Goal: Find specific page/section: Find specific page/section

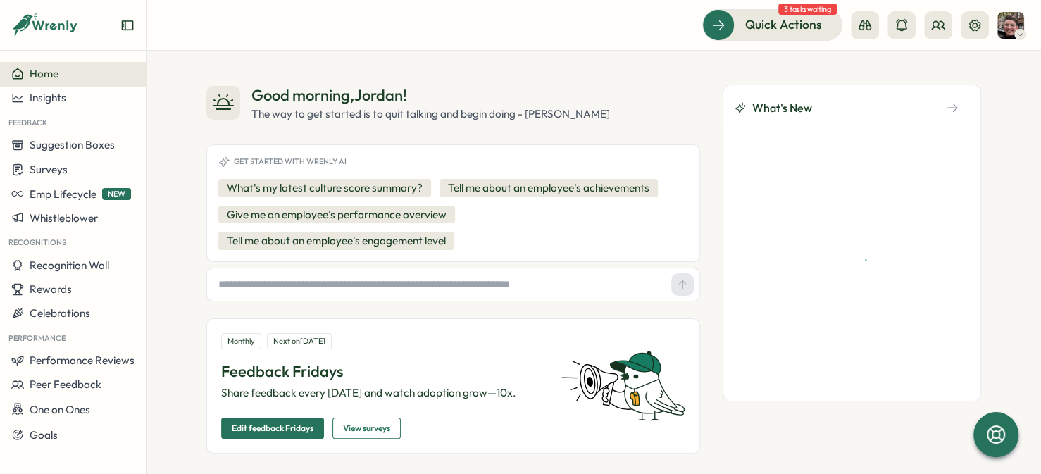
click at [810, 27] on div "Quick Actions" at bounding box center [783, 24] width 127 height 18
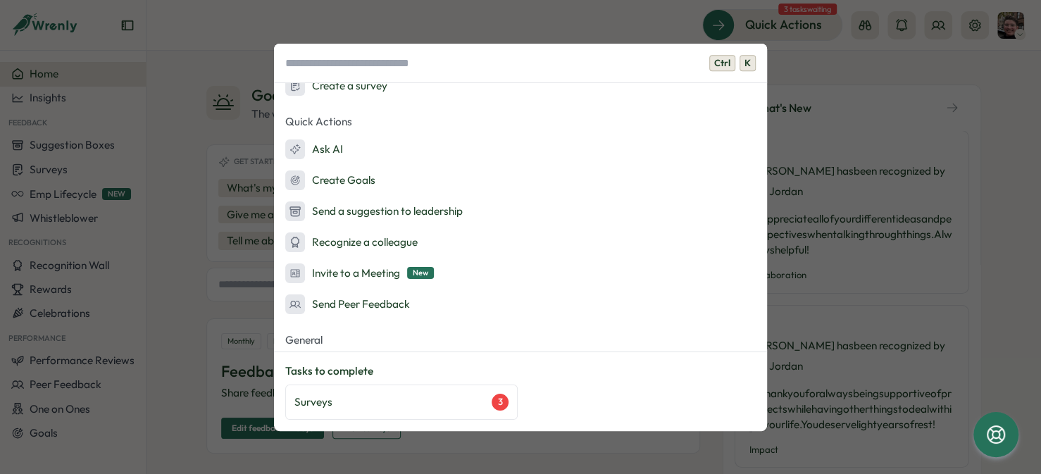
scroll to position [141, 0]
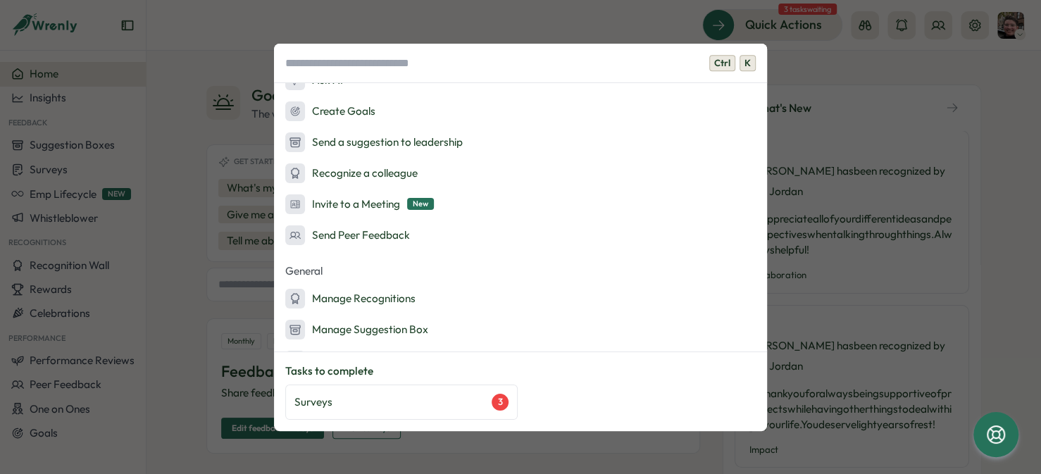
click at [419, 406] on div "Surveys 3" at bounding box center [401, 402] width 214 height 17
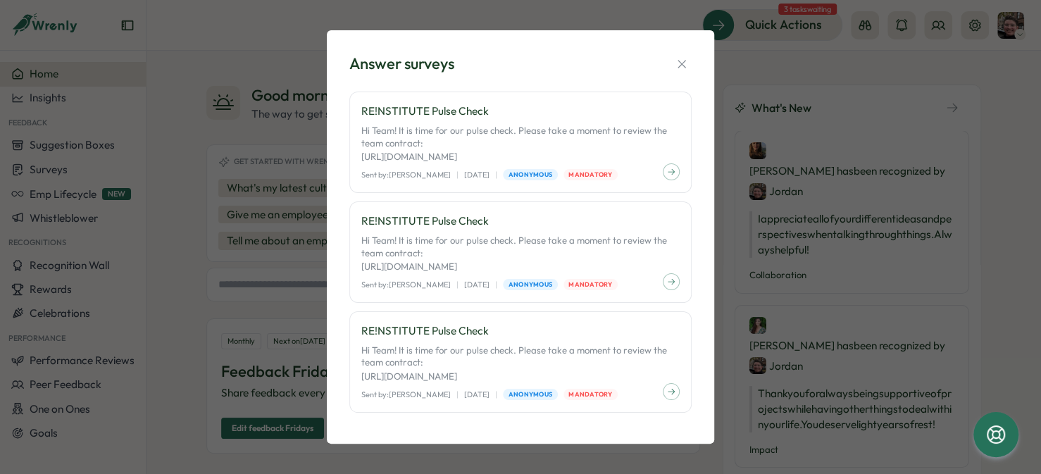
scroll to position [0, 0]
click at [677, 60] on icon "button" at bounding box center [681, 64] width 8 height 8
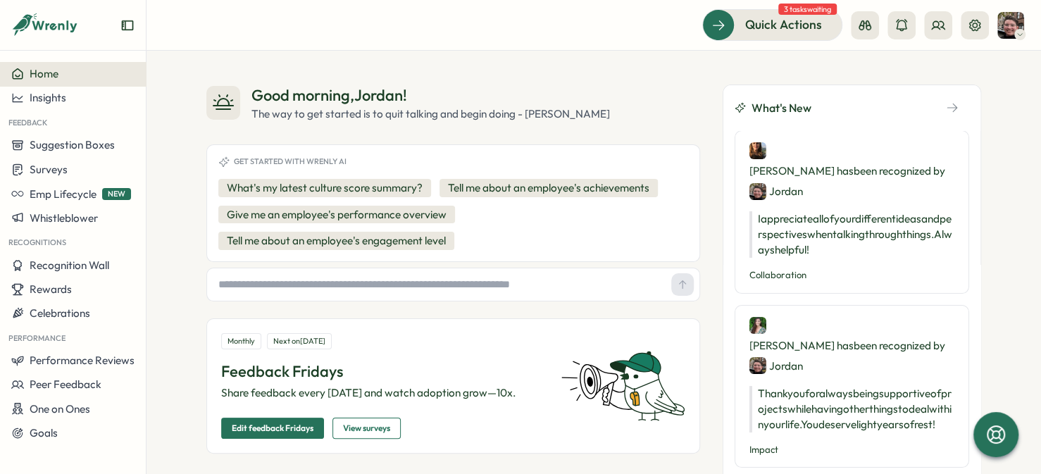
click at [56, 163] on span "Surveys" at bounding box center [49, 169] width 38 height 13
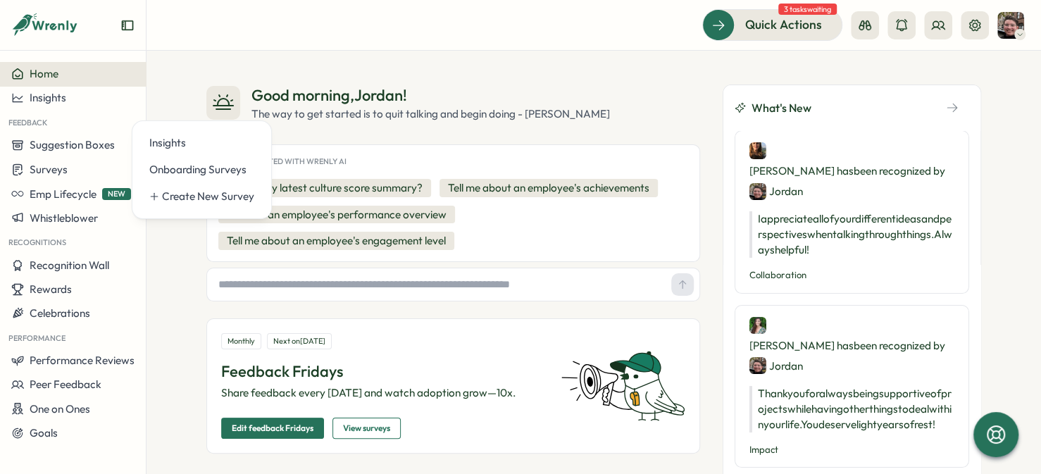
click at [180, 144] on div "Insights" at bounding box center [201, 142] width 105 height 15
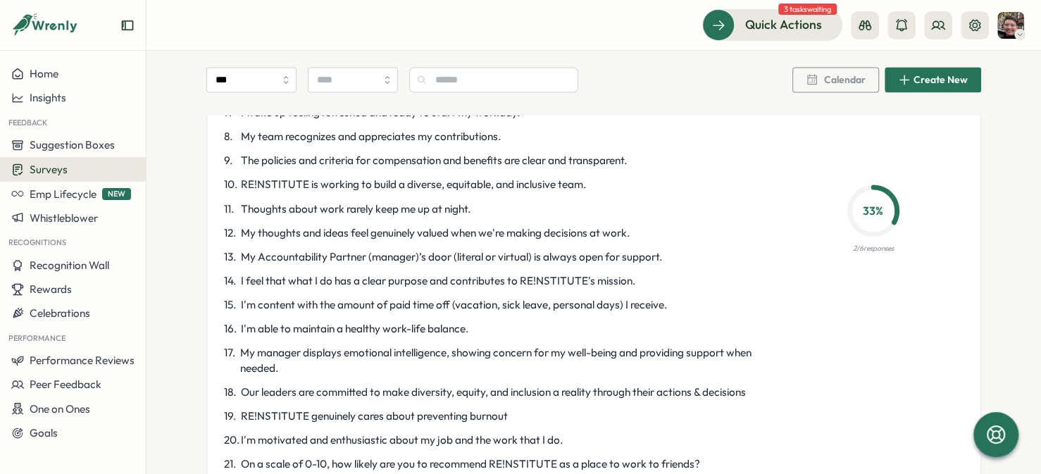
scroll to position [1338, 0]
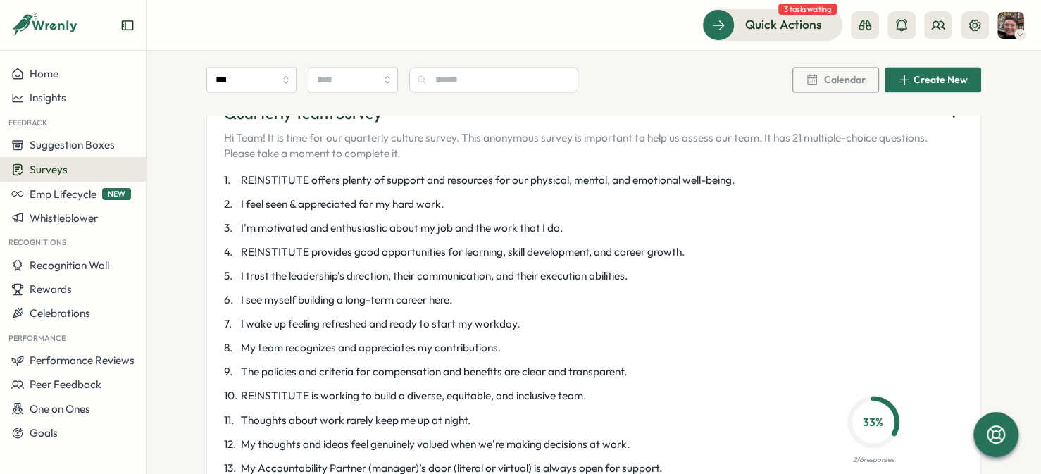
click at [950, 120] on icon "button" at bounding box center [954, 113] width 14 height 14
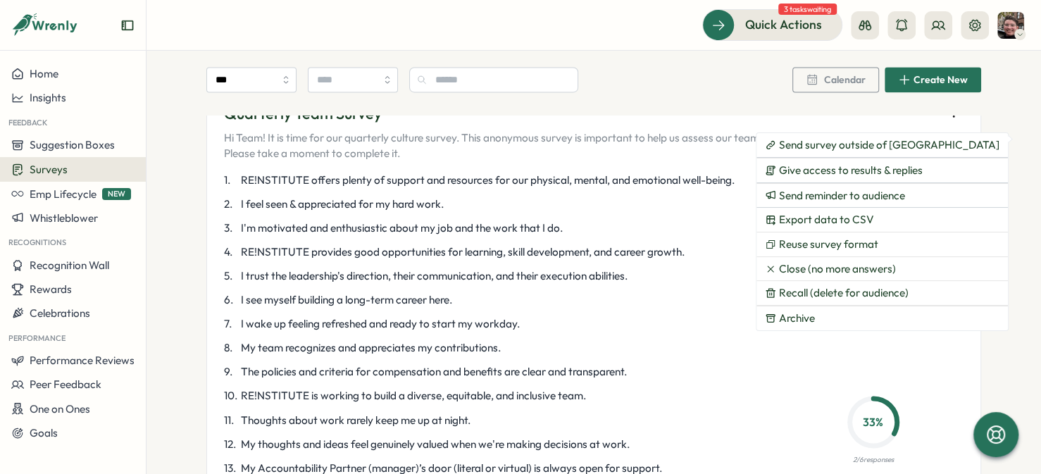
click at [659, 125] on p "Quarterly Team Survey" at bounding box center [581, 114] width 714 height 22
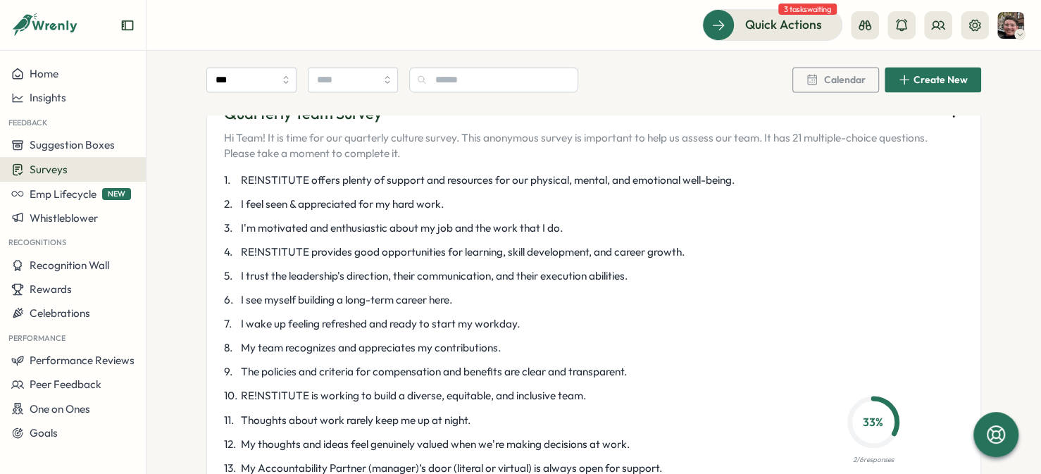
click at [949, 120] on icon "button" at bounding box center [954, 113] width 14 height 14
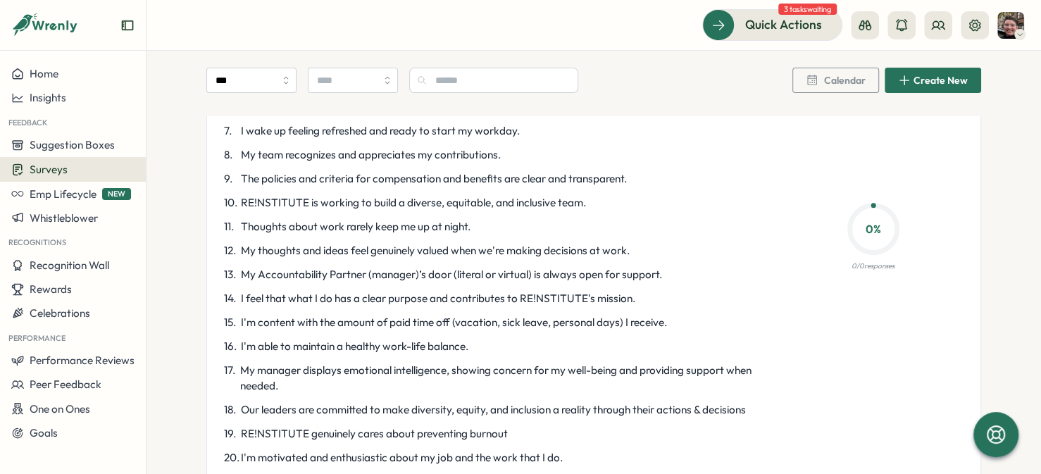
scroll to position [70, 0]
